Goal: Transaction & Acquisition: Purchase product/service

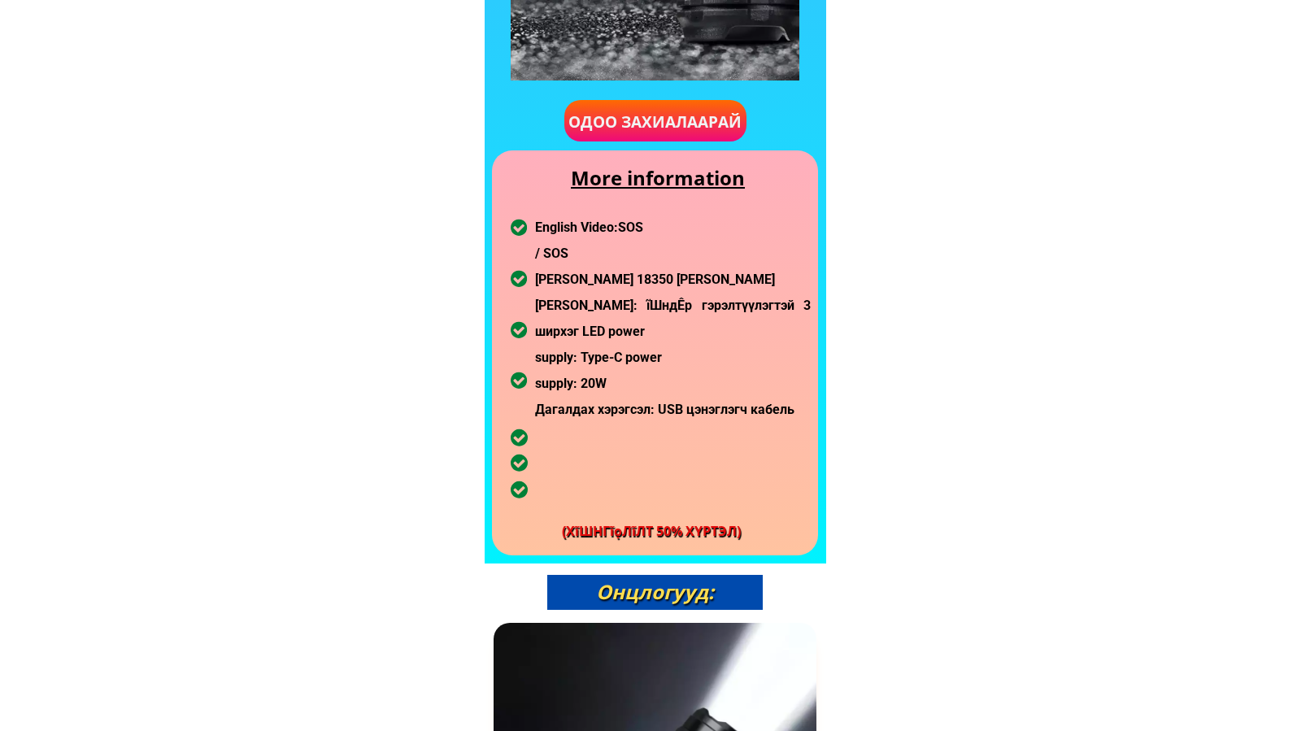
scroll to position [1219, 0]
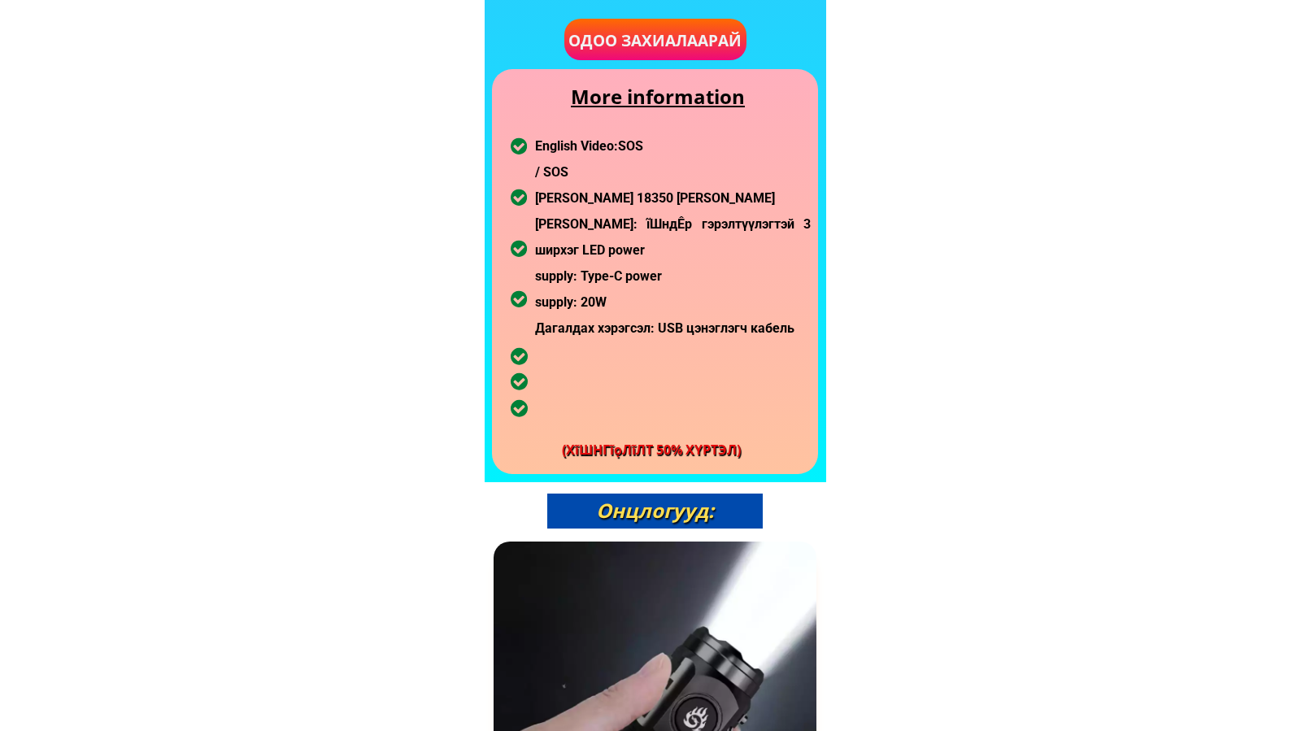
drag, startPoint x: 566, startPoint y: 199, endPoint x: 654, endPoint y: 311, distance: 142.3
click at [654, 311] on div "English Video: SOS / SOS Оруулсан Li-ion 18350 цэнэглэдэг батерей Гэрлийн булцу…" at bounding box center [673, 237] width 276 height 208
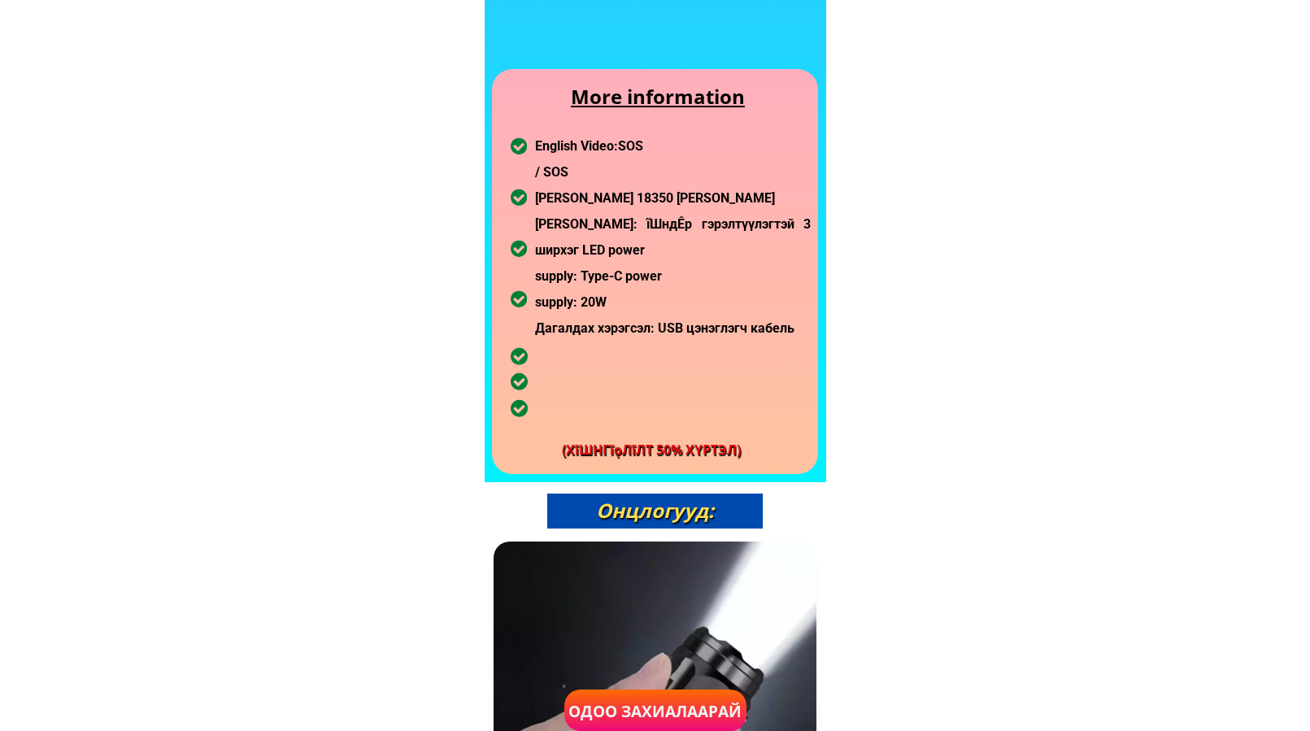
scroll to position [2926, 0]
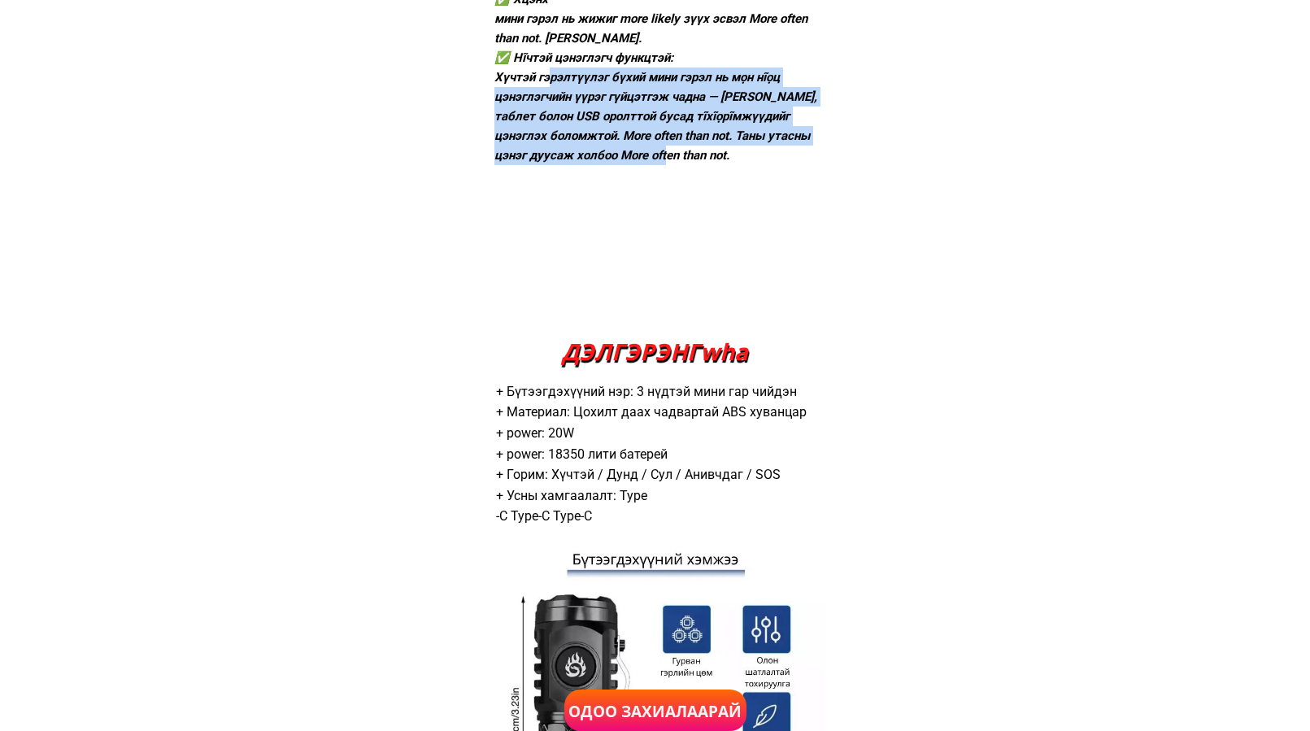
drag, startPoint x: 636, startPoint y: 150, endPoint x: 656, endPoint y: 163, distance: 23.4
click at [656, 163] on div "✅ Хүчтэй гэрэлтүүлгийн чадвар: Том хүчин чадалтай мини гэрэл LED light шọнийн m…" at bounding box center [656, 38] width 324 height 254
click at [663, 463] on div "+ Бүтээгдэхүүний нэр: 3 нүдтэй мини гар чийдэн + Материал: Цохилт даах чадварта…" at bounding box center [655, 454] width 318 height 146
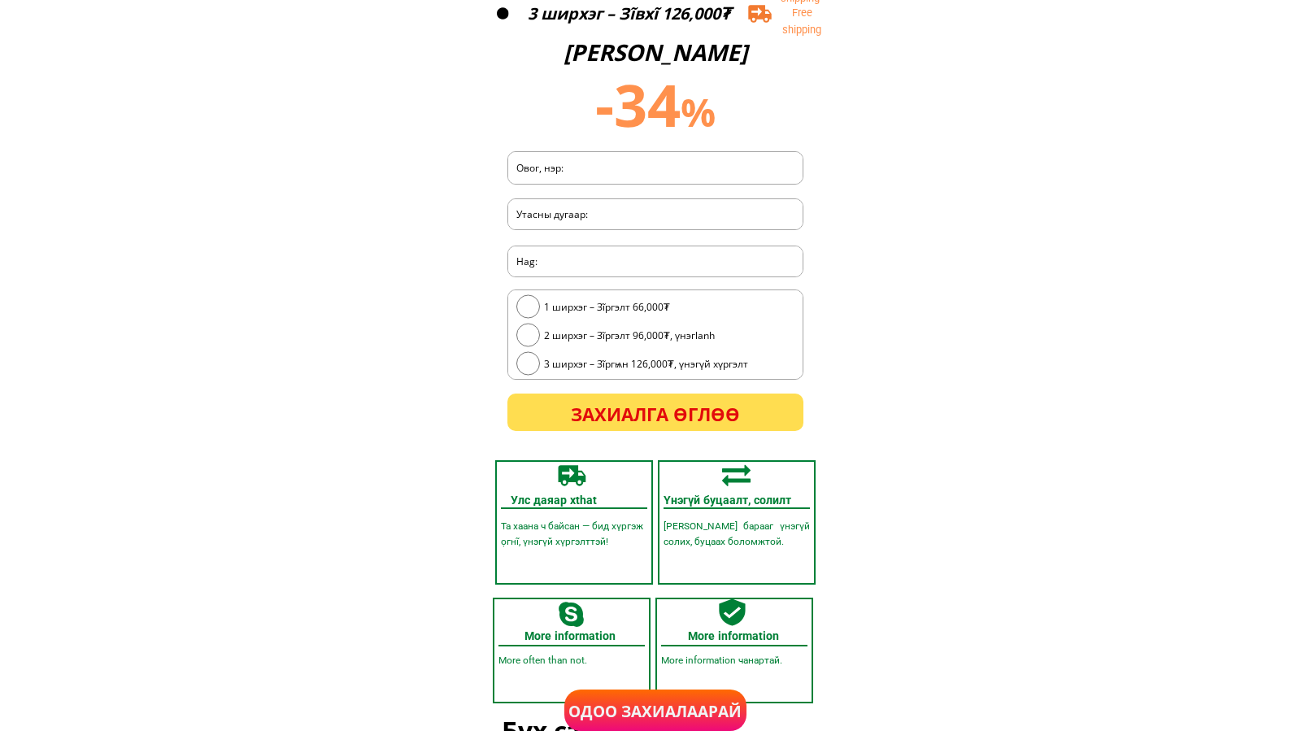
scroll to position [4207, 0]
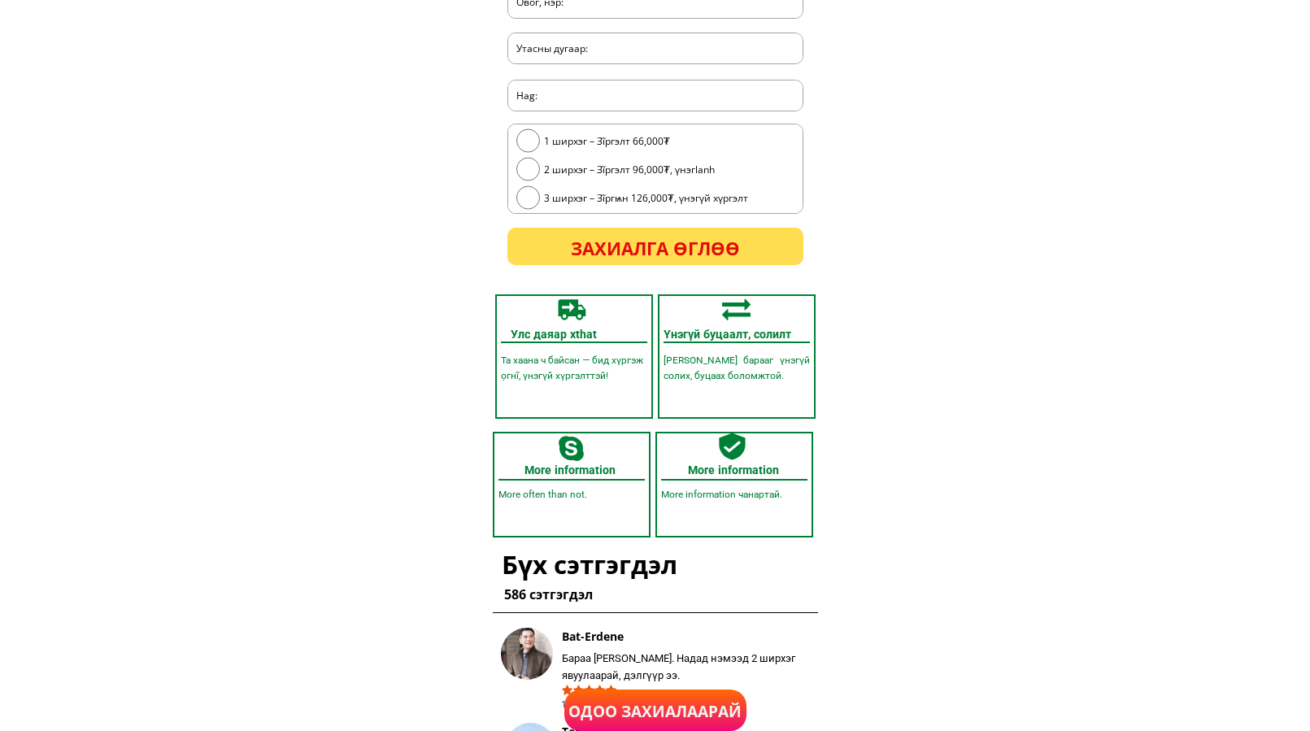
scroll to position [4694, 0]
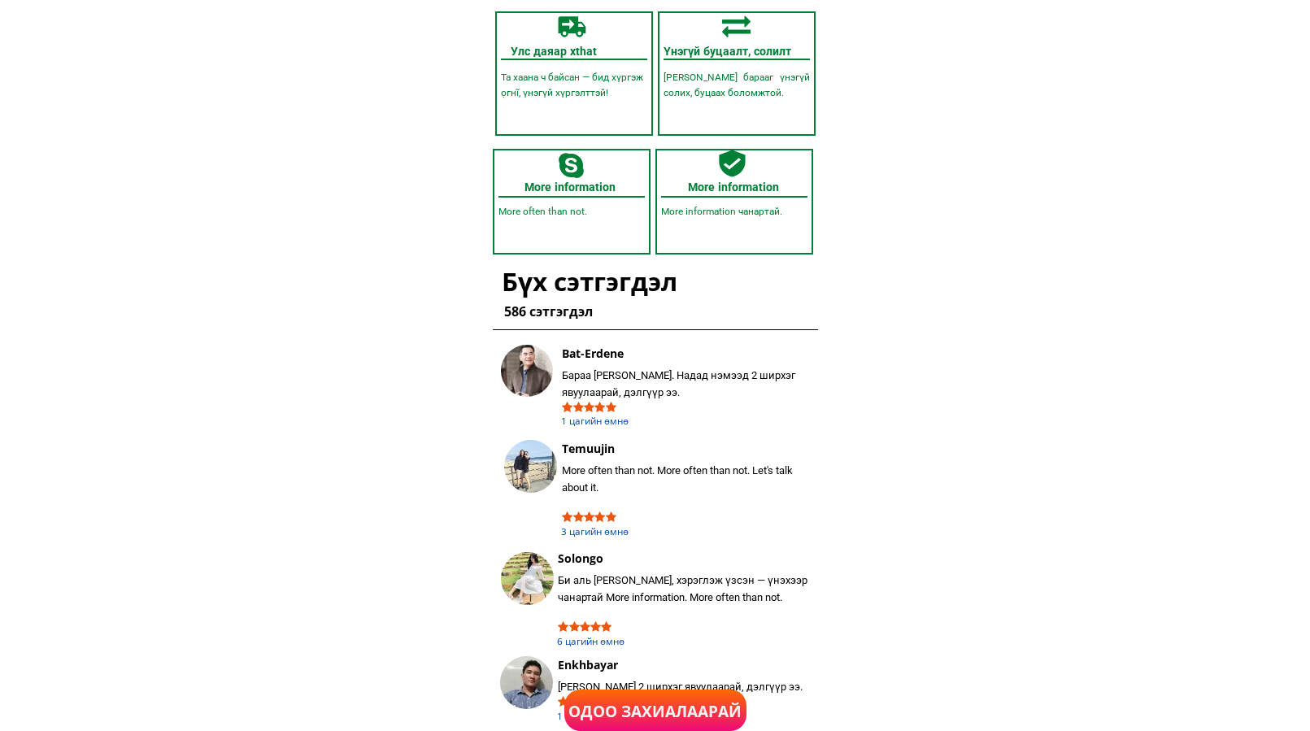
click at [597, 93] on font "Та хаана ч байсан — бид хүргэж ọгнĩ, үнэгүй хүргэлттэй!" at bounding box center [572, 85] width 142 height 27
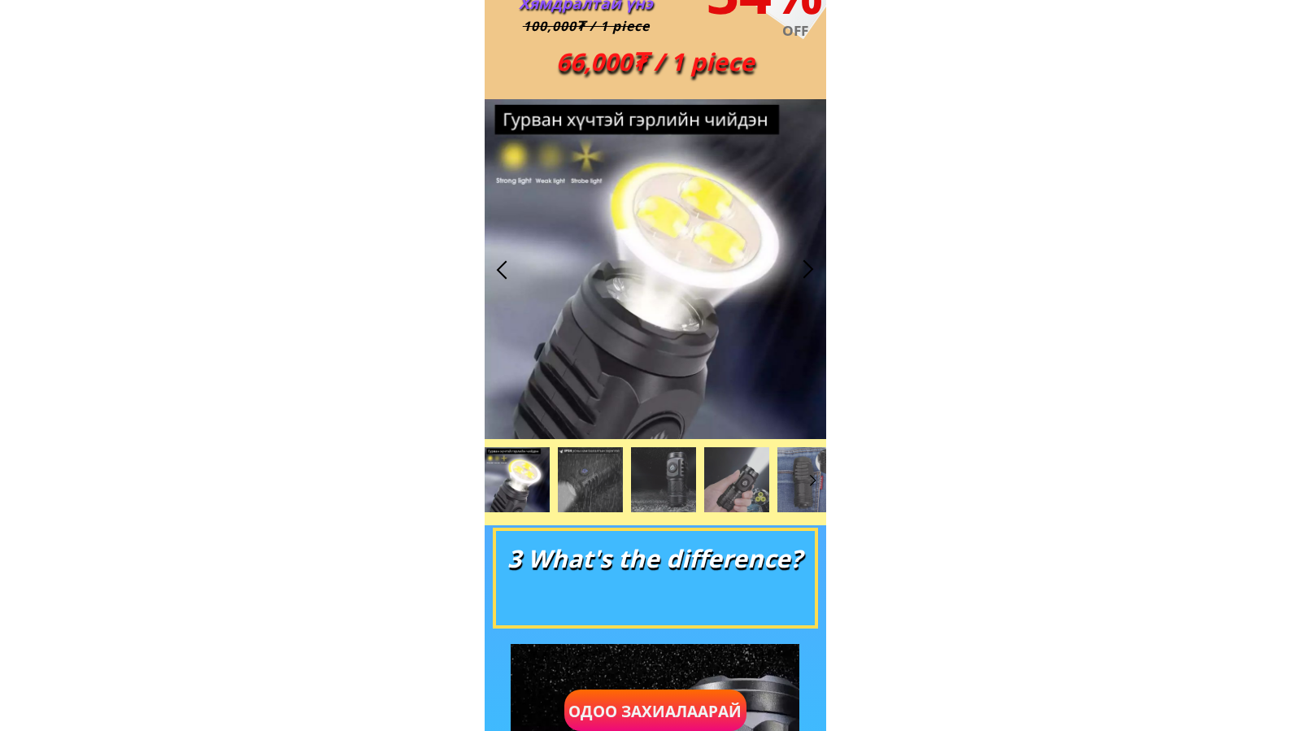
scroll to position [0, 0]
